Goal: Task Accomplishment & Management: Manage account settings

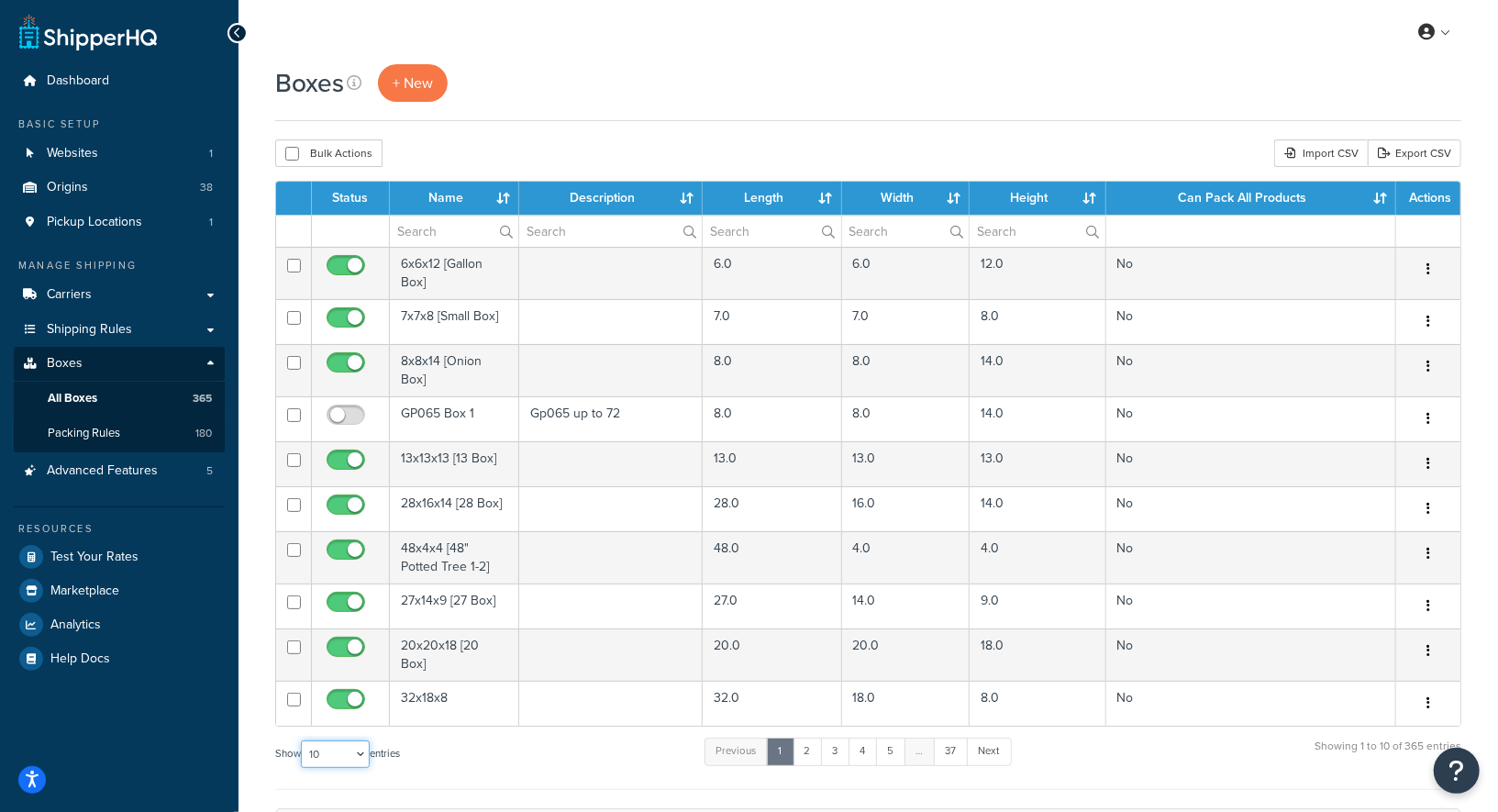
click at [333, 744] on select "10 15 25 50 100 1000" at bounding box center [334, 753] width 68 height 27
select select "1000"
click at [303, 740] on select "10 15 25 50 100 1000" at bounding box center [334, 753] width 68 height 27
click at [692, 85] on div "Boxes + New" at bounding box center [868, 83] width 1186 height 37
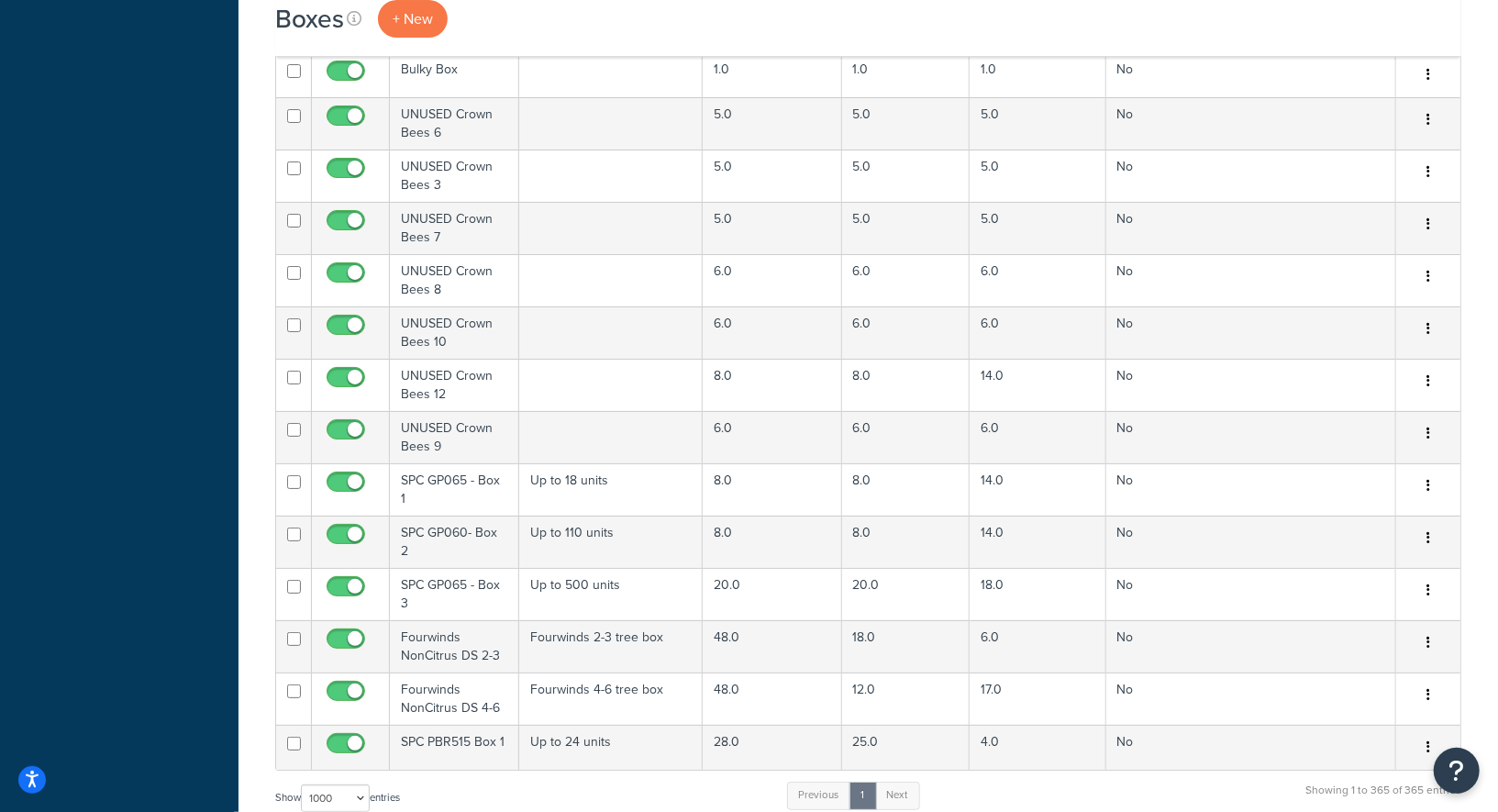
scroll to position [2215, 0]
